Goal: Transaction & Acquisition: Purchase product/service

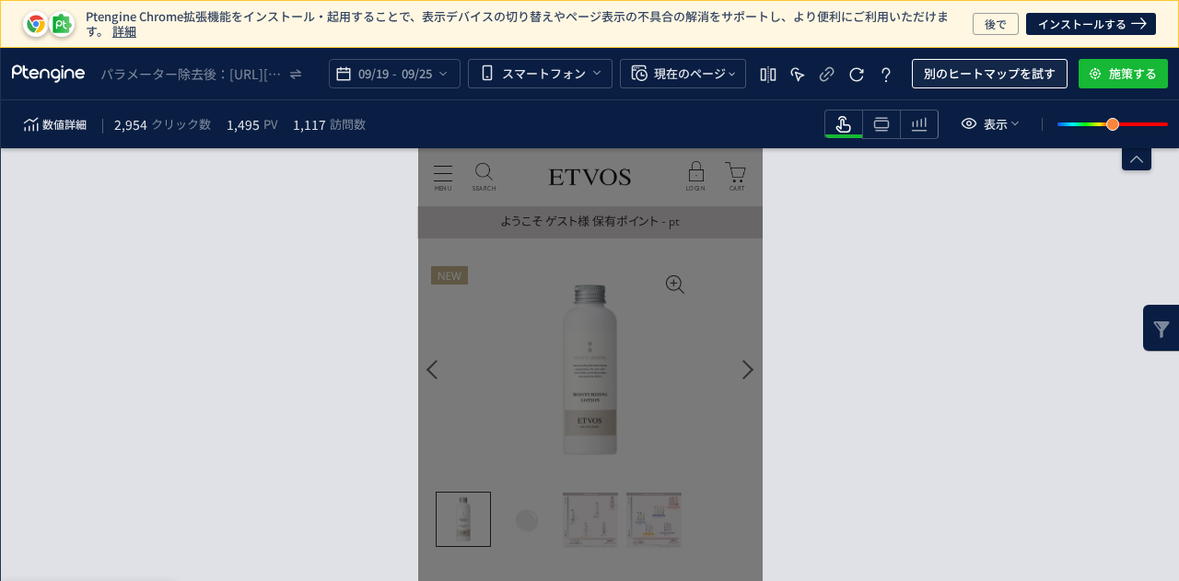
click at [984, 76] on span "別のヒートマップを試す" at bounding box center [990, 73] width 132 height 29
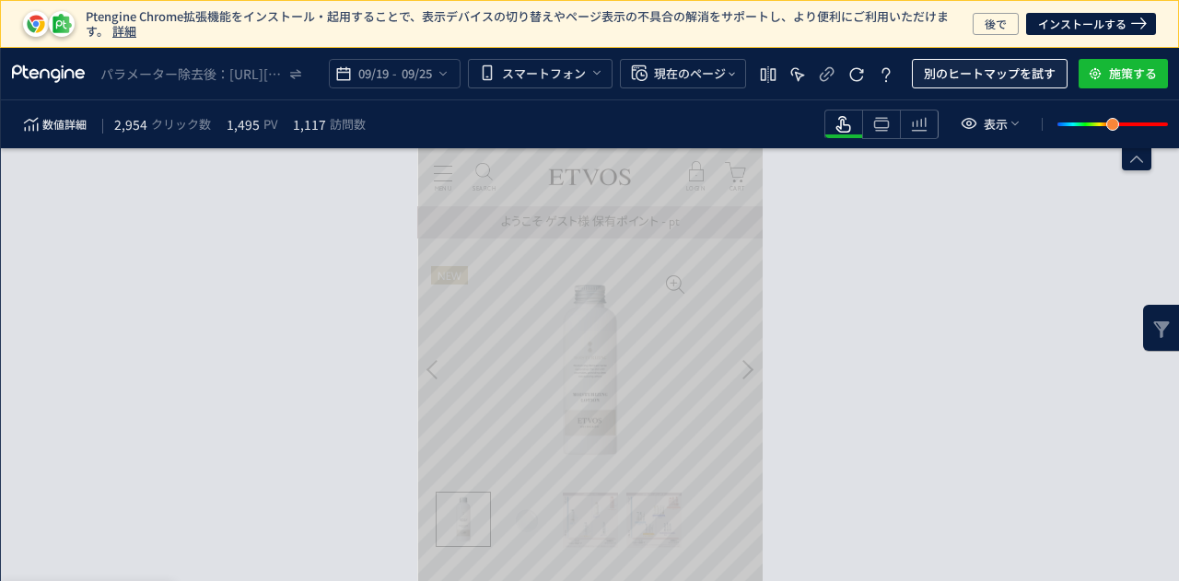
click at [977, 82] on span "別のヒートマップを試す" at bounding box center [990, 73] width 132 height 29
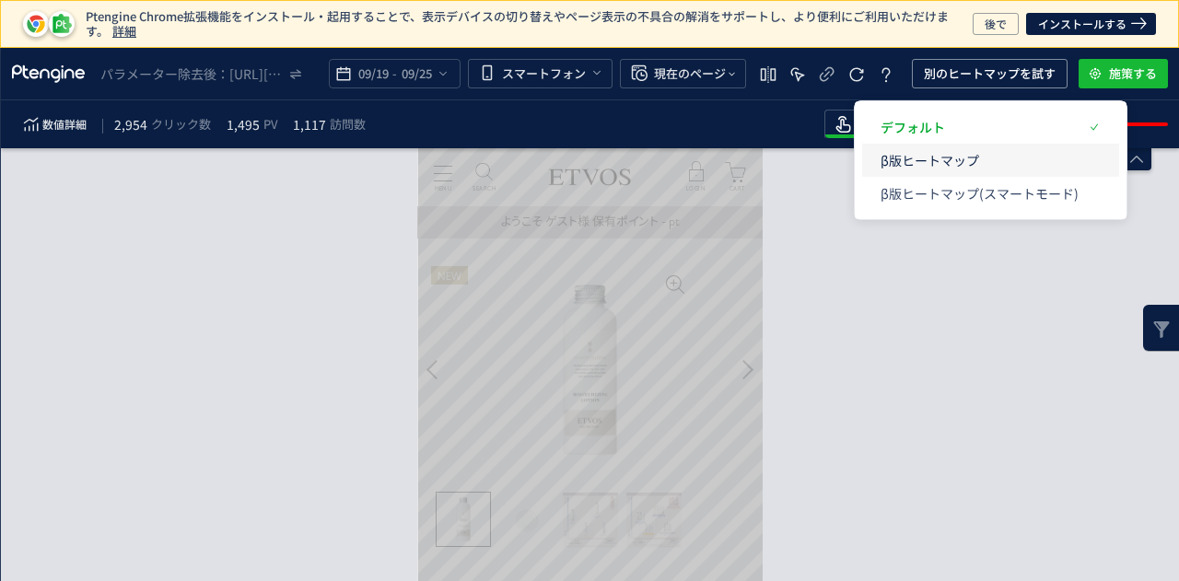
click at [963, 165] on p "β版ヒートマップ" at bounding box center [980, 160] width 198 height 33
